Goal: Find specific page/section: Find specific page/section

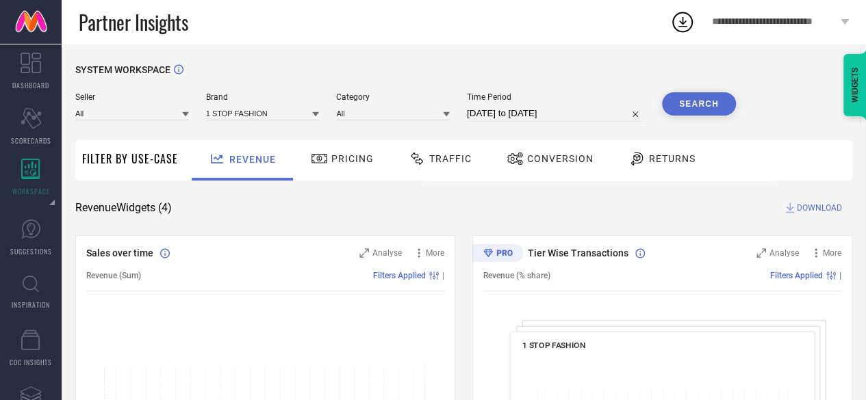
click at [34, 27] on link at bounding box center [31, 22] width 62 height 44
